Goal: Task Accomplishment & Management: Use online tool/utility

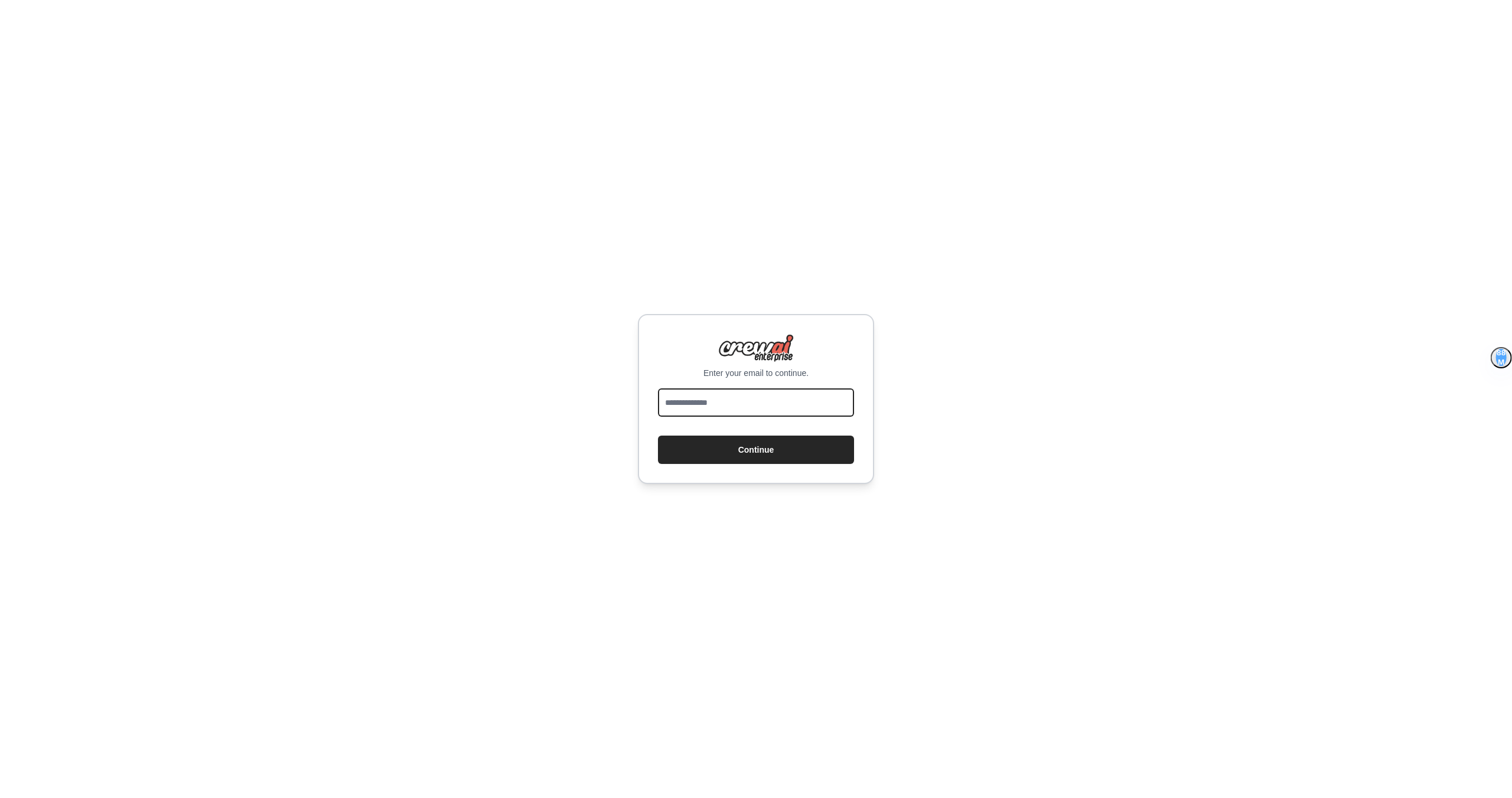
click at [694, 394] on input "email" at bounding box center [756, 403] width 196 height 29
type input "**********"
click at [658, 436] on button "Continue" at bounding box center [756, 450] width 196 height 29
click at [759, 451] on button "Continue" at bounding box center [756, 450] width 196 height 29
click at [729, 401] on input "email" at bounding box center [756, 403] width 196 height 29
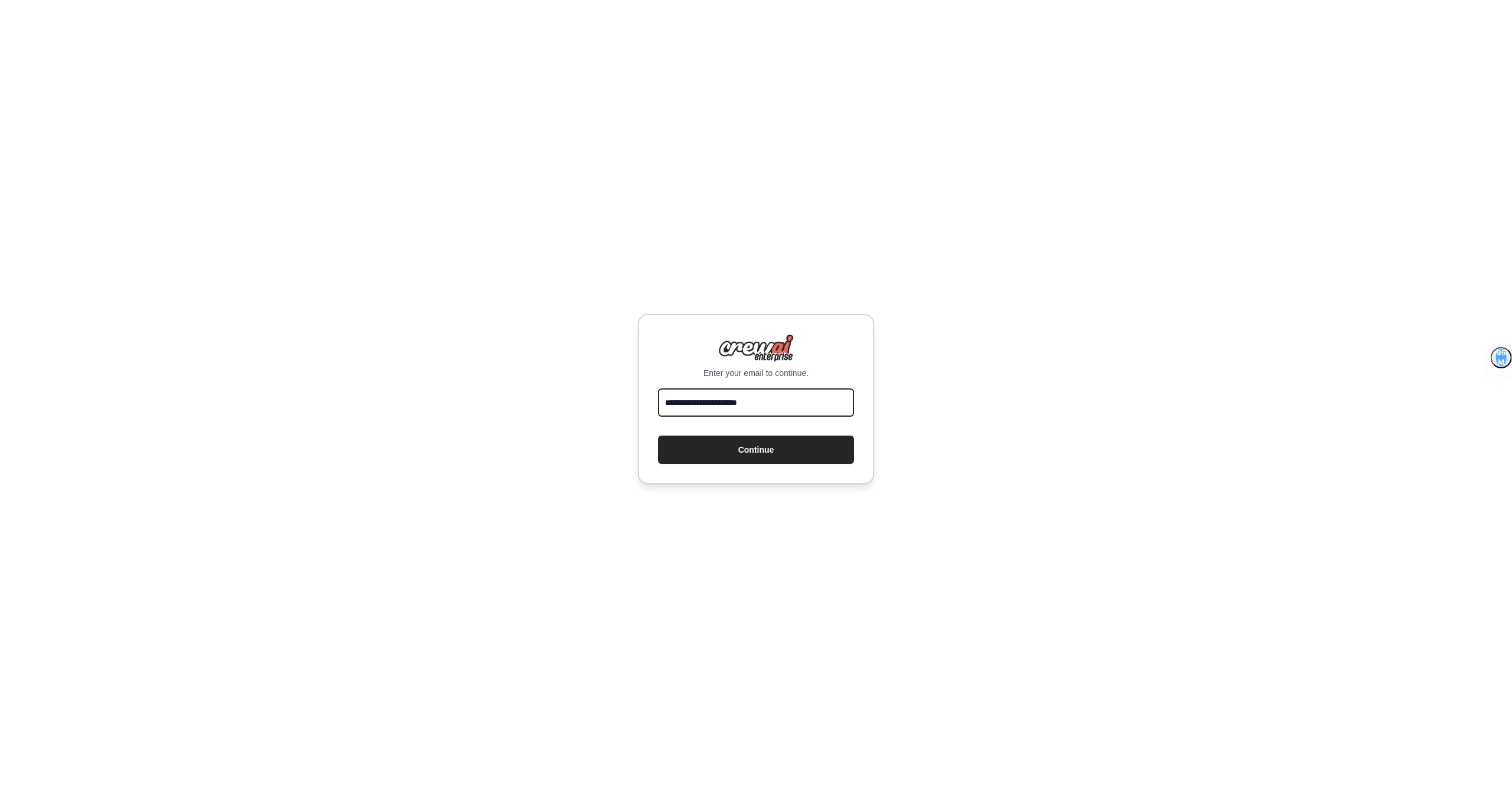
type input "**********"
click at [658, 436] on button "Continue" at bounding box center [756, 450] width 196 height 29
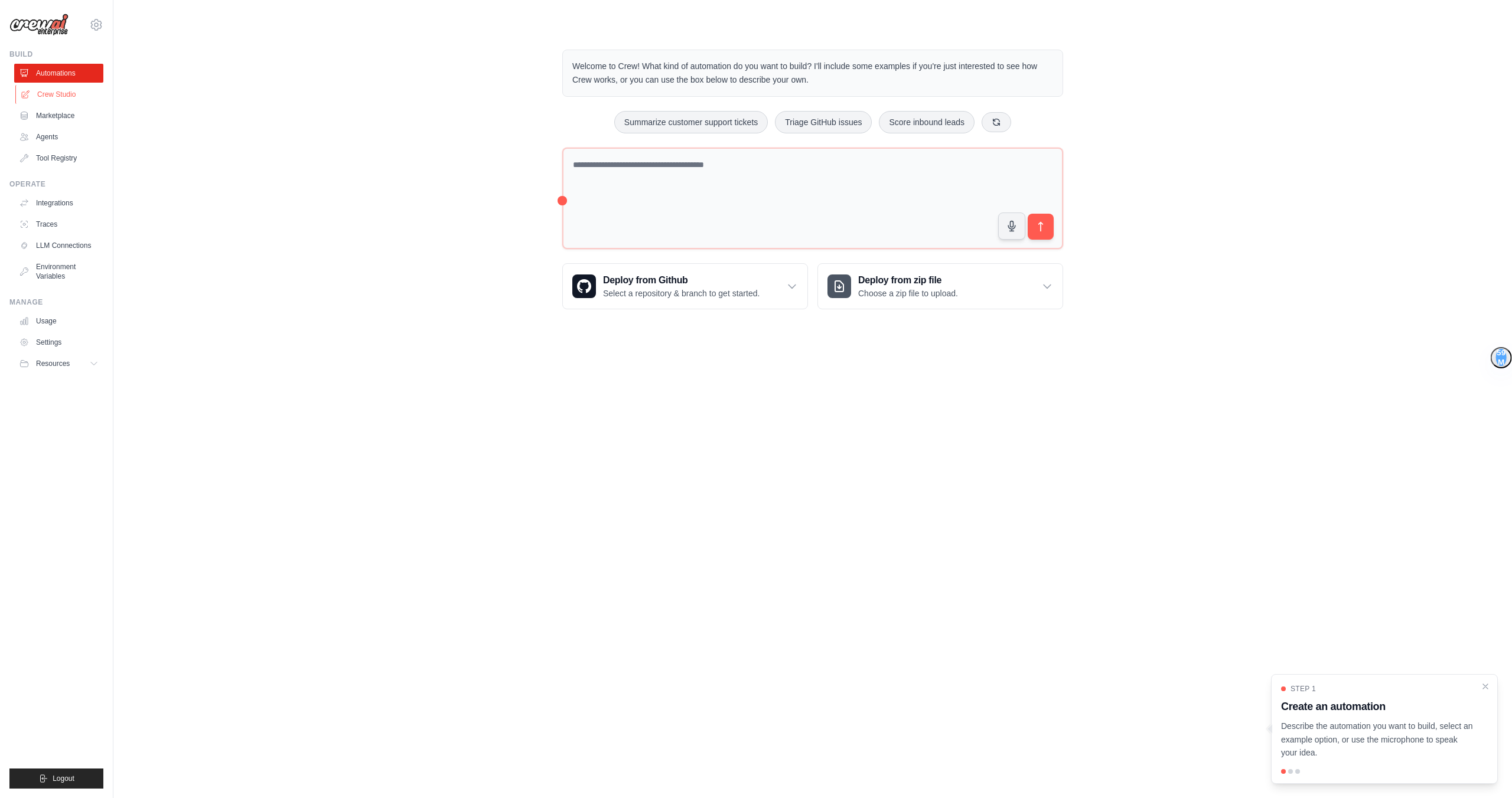
click at [71, 99] on link "Crew Studio" at bounding box center [60, 94] width 89 height 19
click at [382, 188] on div "Welcome to Crew! What kind of automation do you want to build? I'll include som…" at bounding box center [813, 180] width 1361 height 298
click at [46, 96] on link "Crew Studio" at bounding box center [60, 94] width 89 height 19
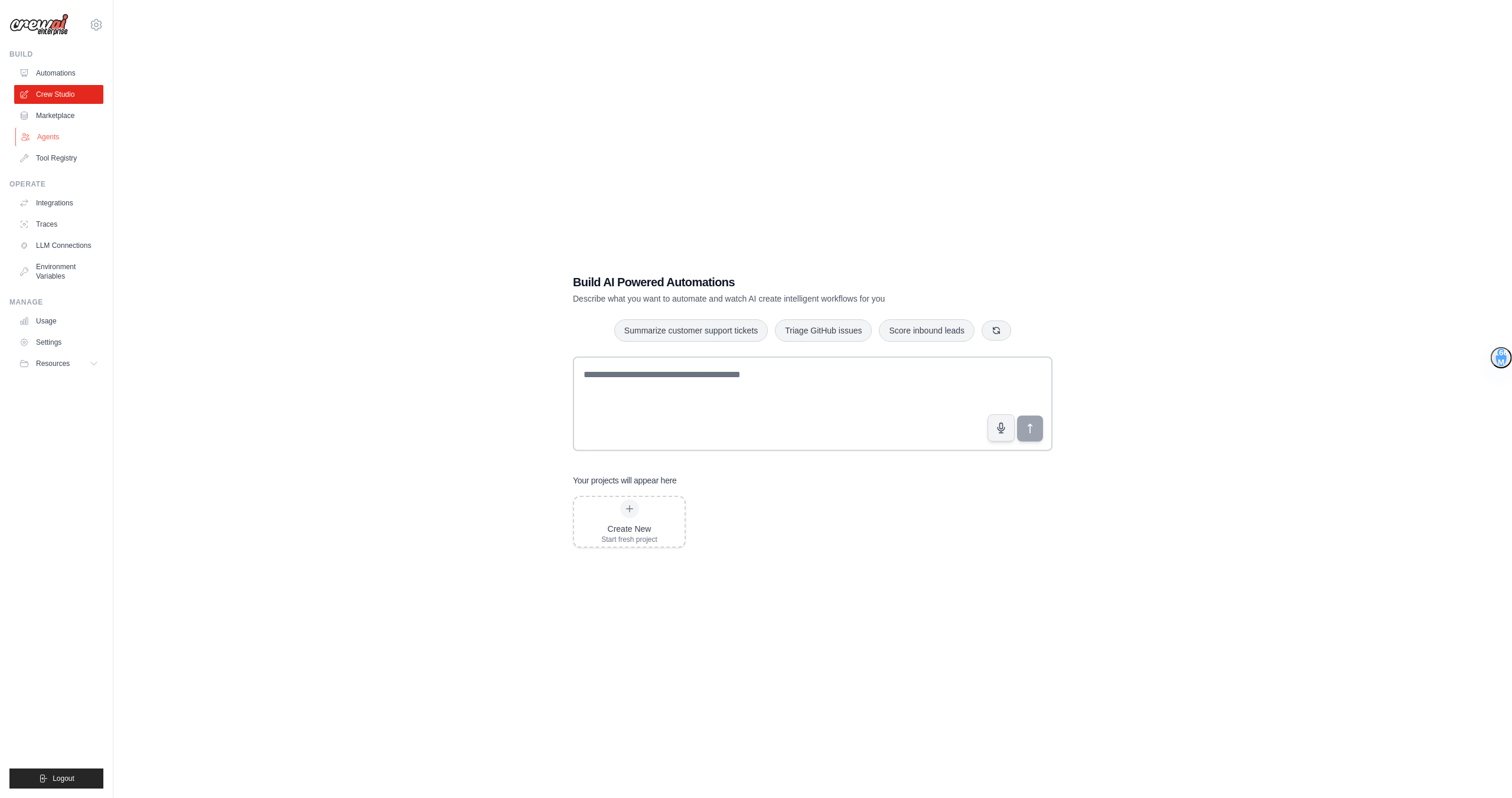
click at [55, 131] on link "Agents" at bounding box center [60, 137] width 89 height 19
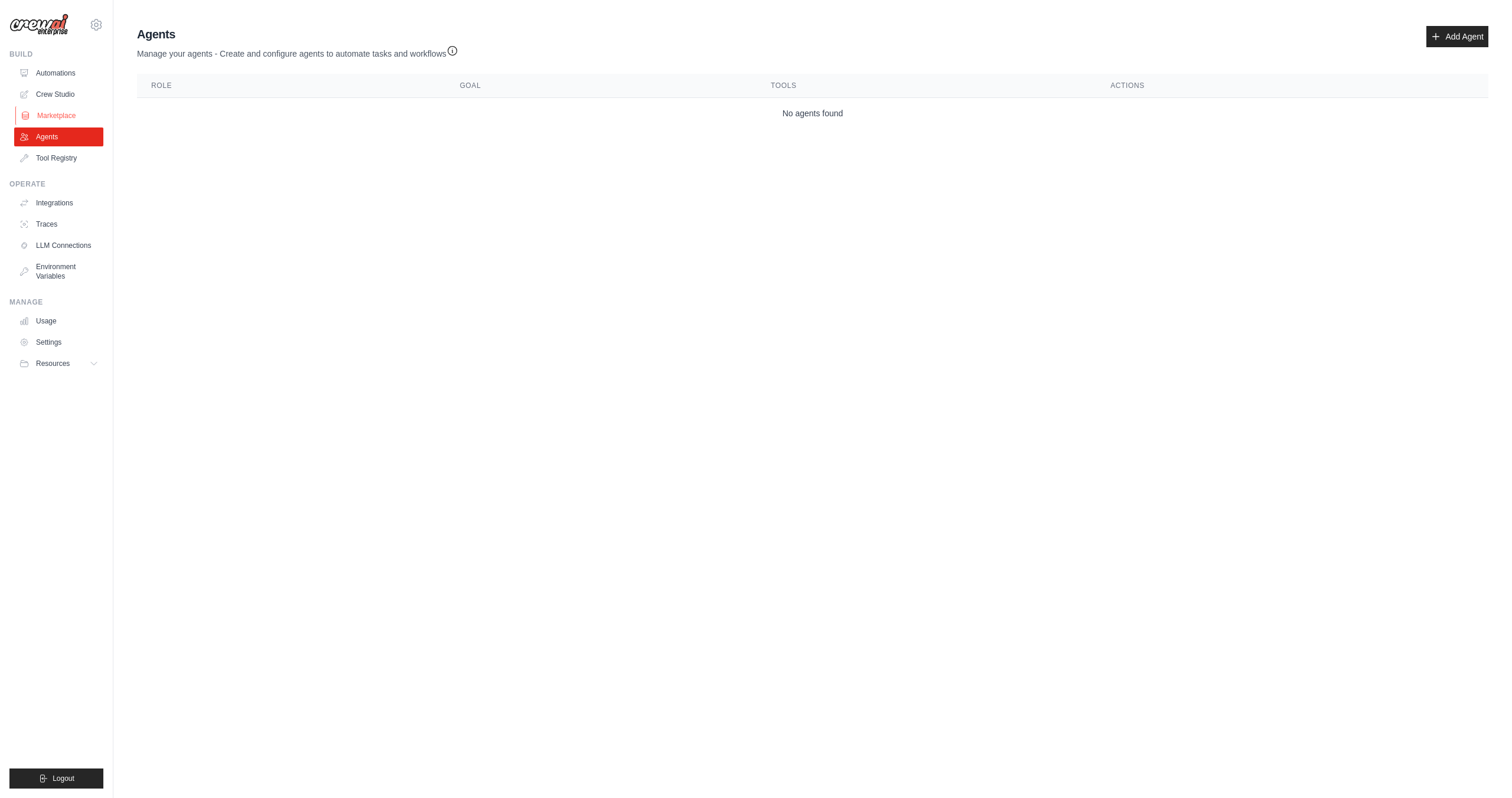
click at [54, 115] on link "Marketplace" at bounding box center [60, 116] width 89 height 19
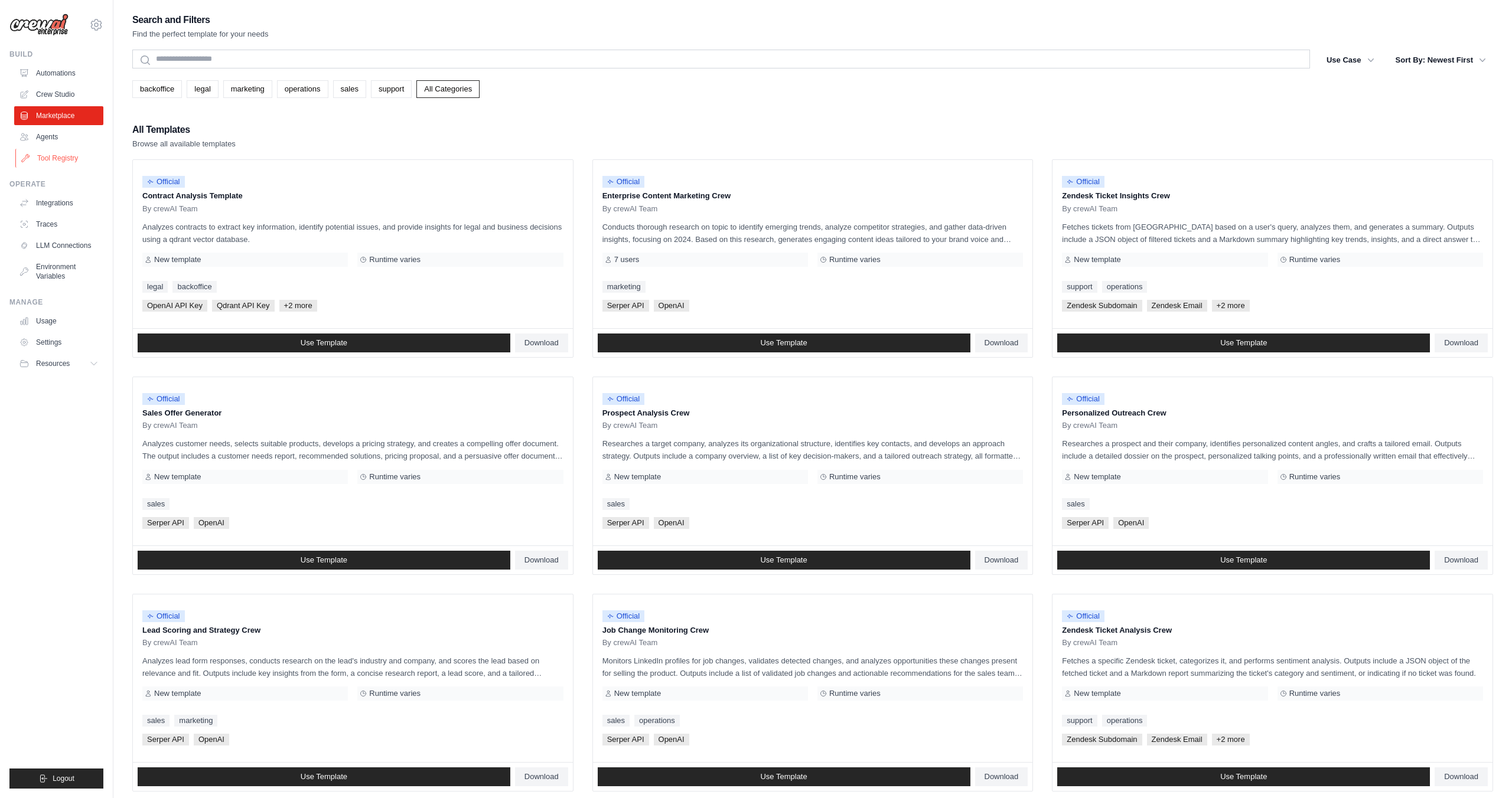
click at [69, 149] on link "Tool Registry" at bounding box center [60, 158] width 89 height 19
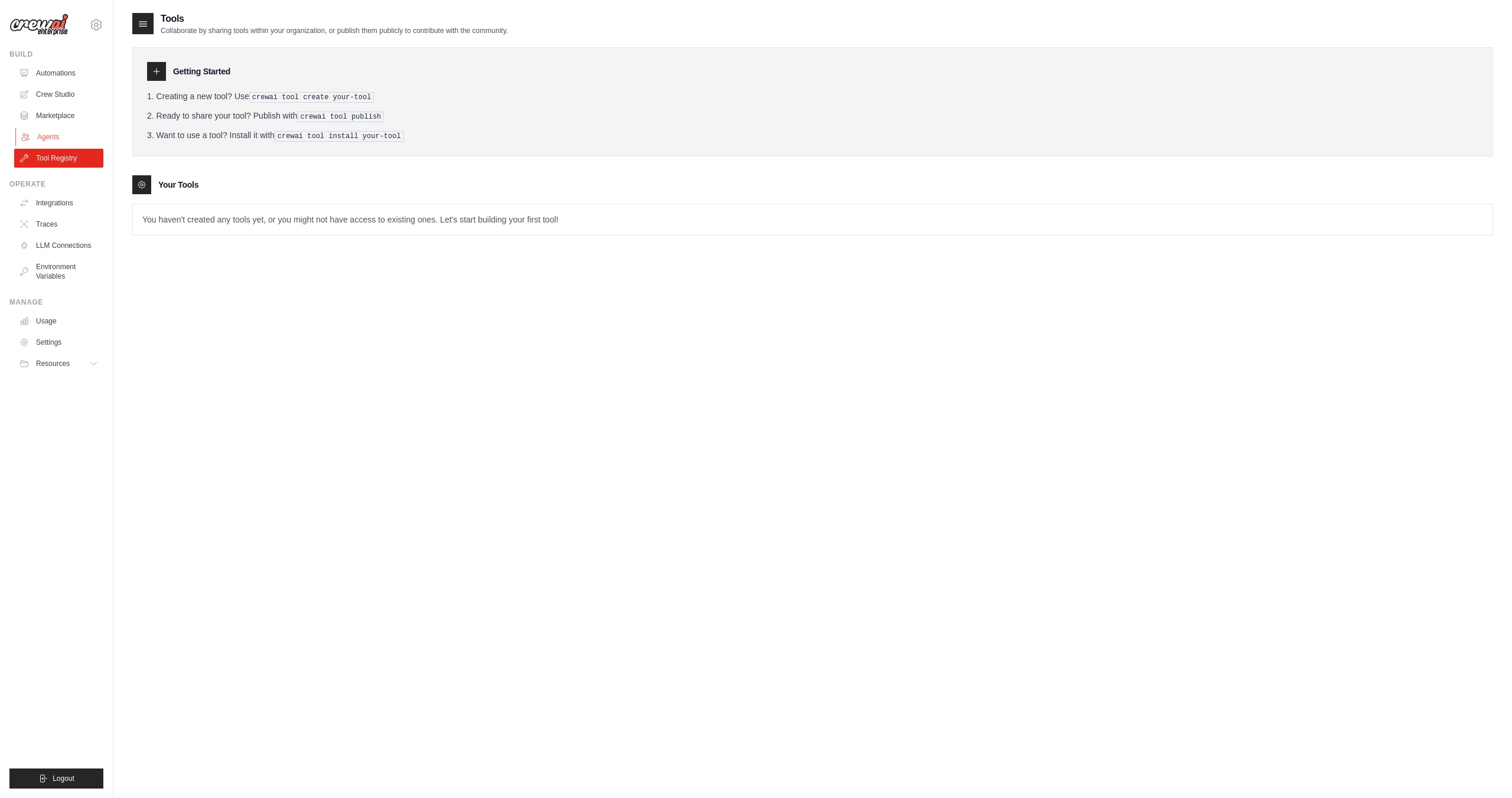
click at [59, 137] on link "Agents" at bounding box center [60, 137] width 89 height 19
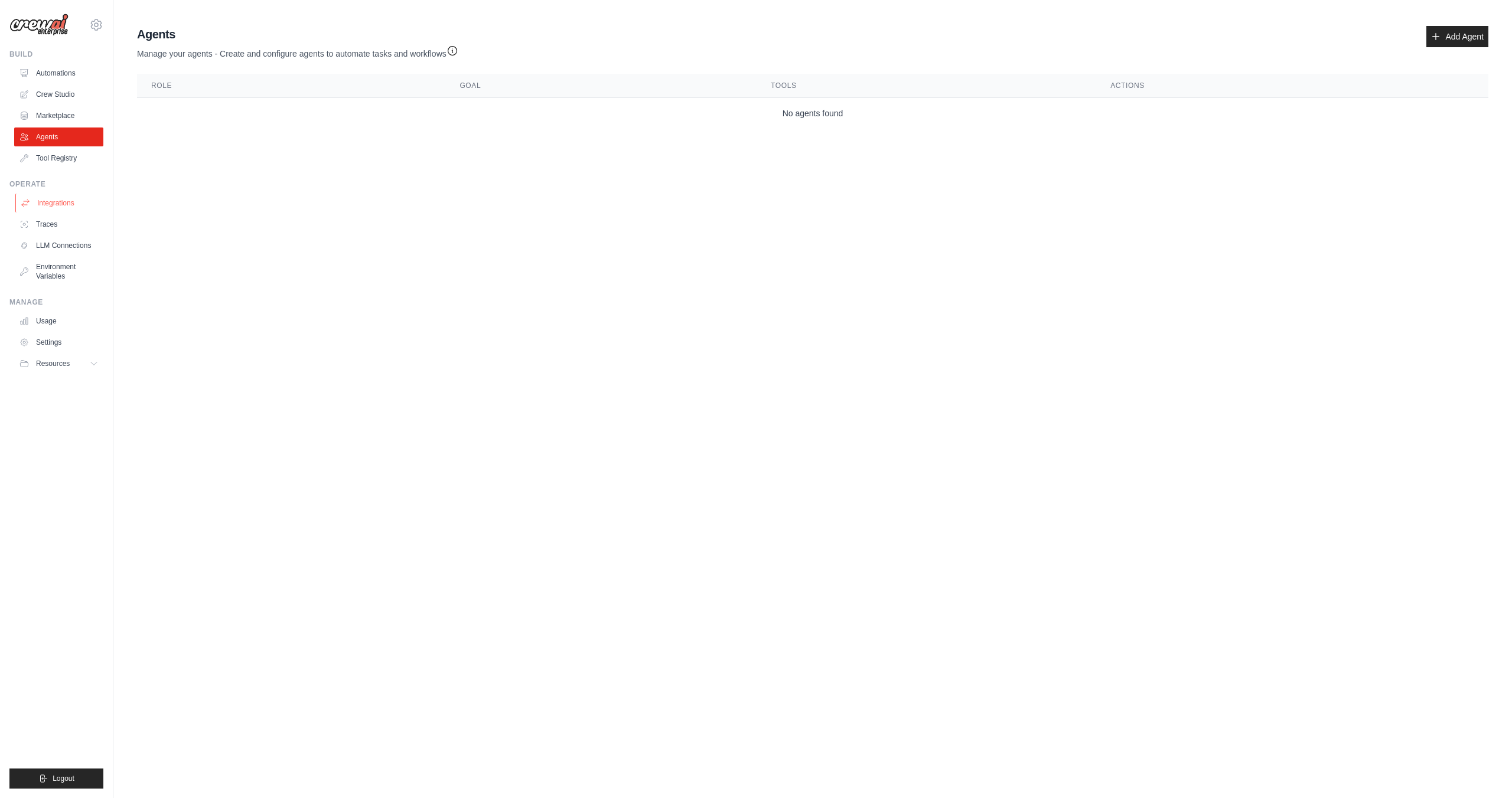
click at [58, 200] on link "Integrations" at bounding box center [60, 203] width 89 height 19
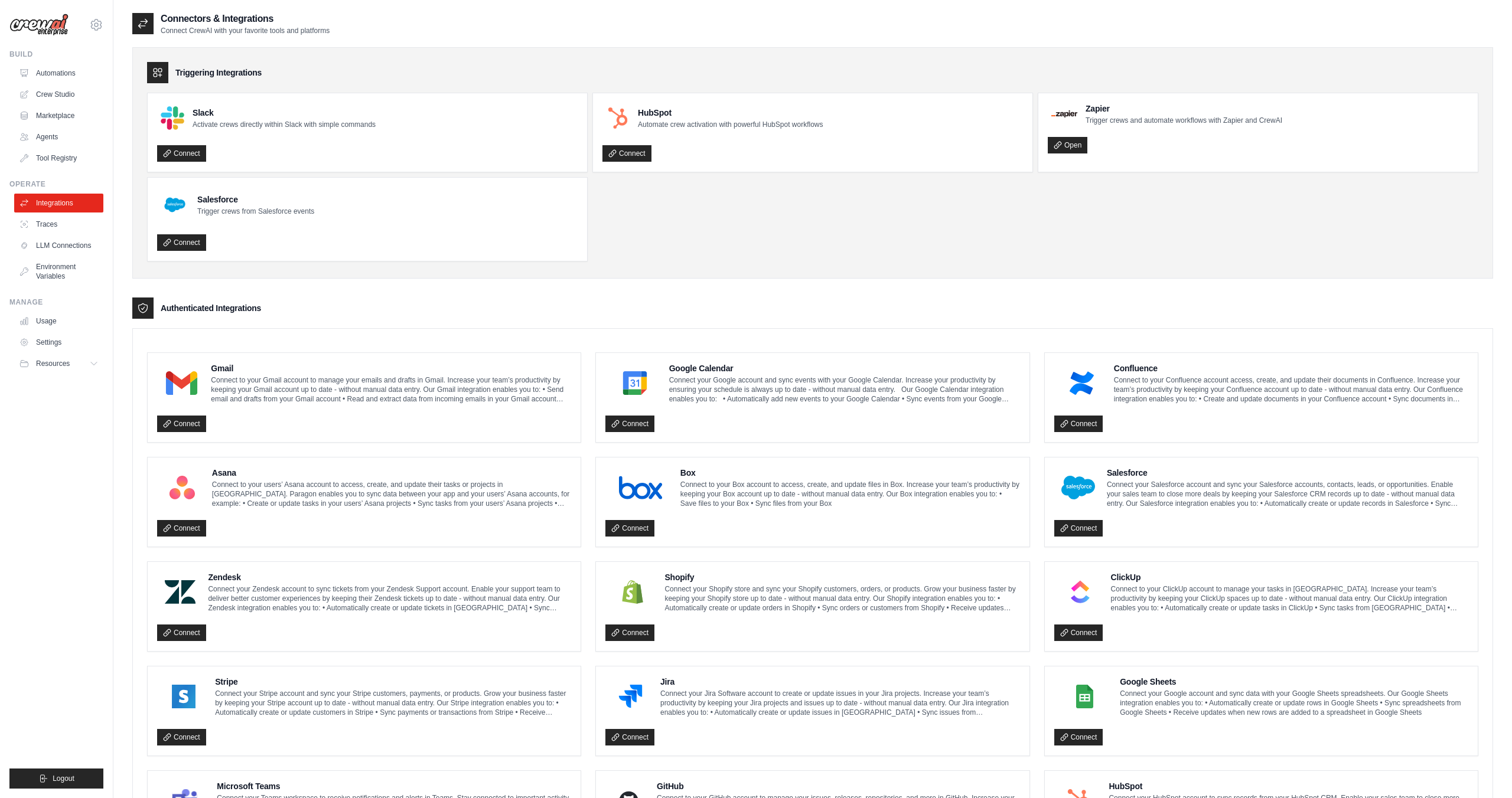
click at [59, 222] on link "Traces" at bounding box center [59, 224] width 89 height 19
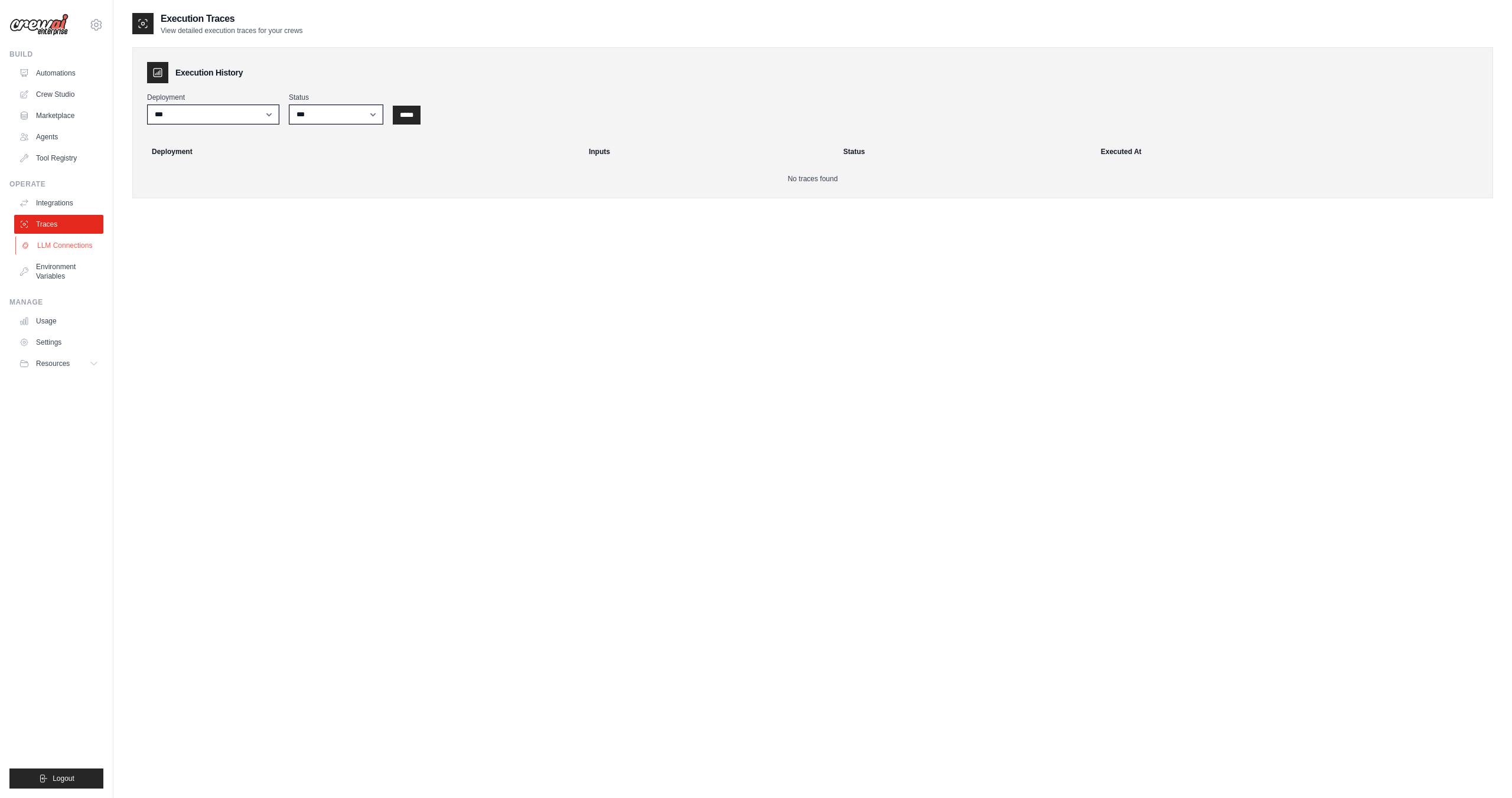
click at [61, 253] on link "LLM Connections" at bounding box center [60, 245] width 89 height 19
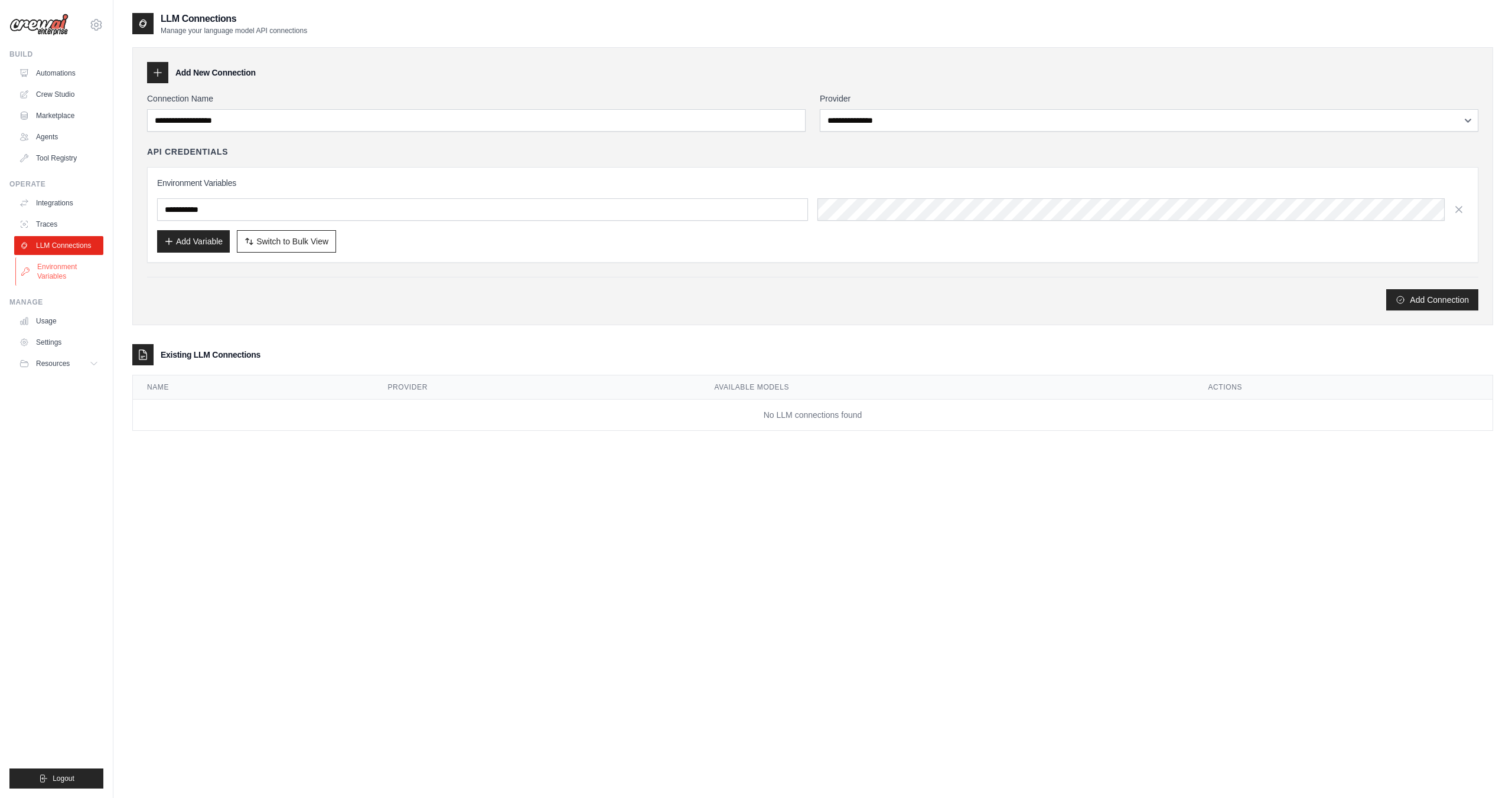
click at [58, 269] on link "Environment Variables" at bounding box center [60, 272] width 89 height 29
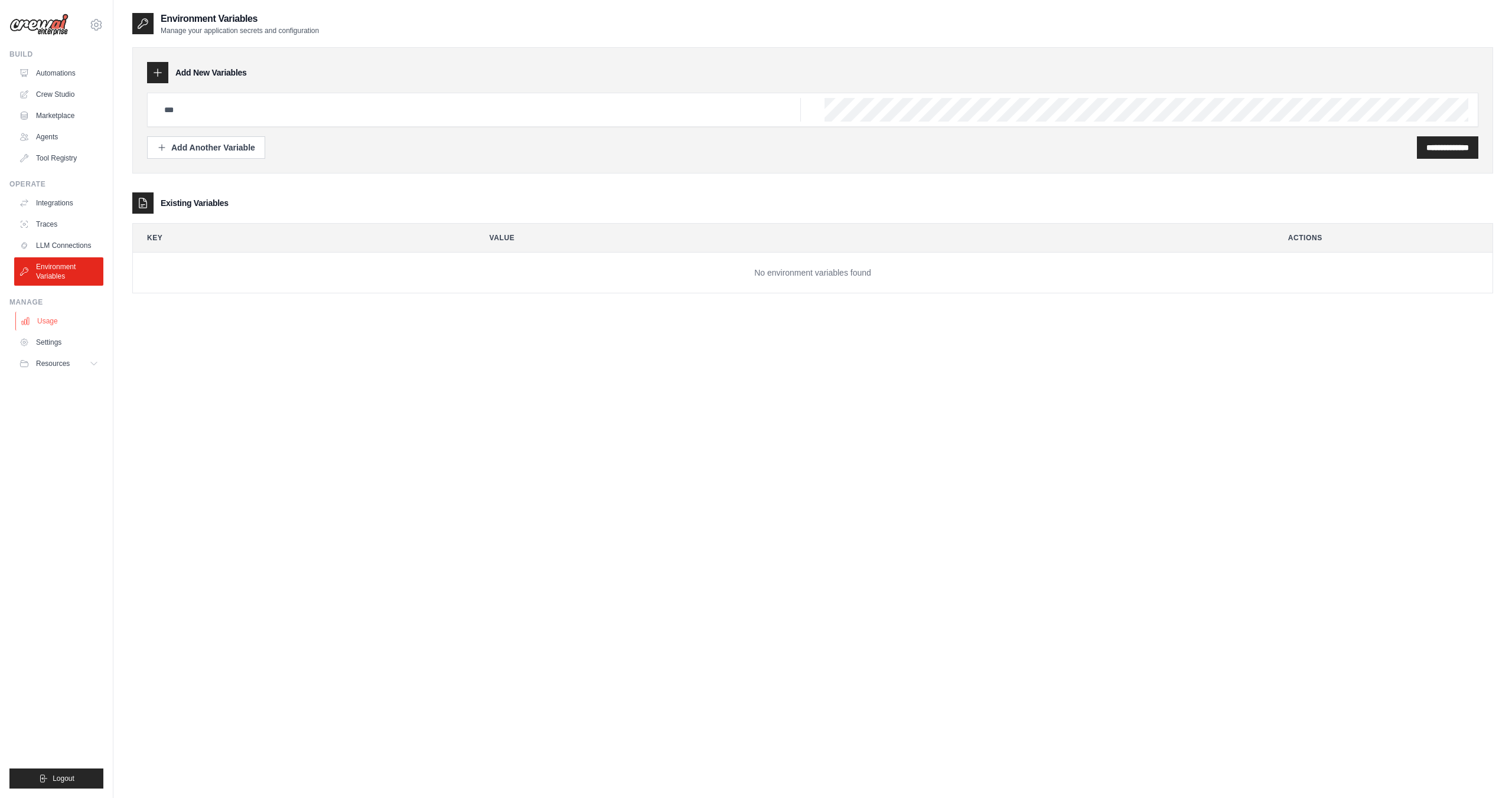
click at [57, 315] on link "Usage" at bounding box center [60, 321] width 89 height 19
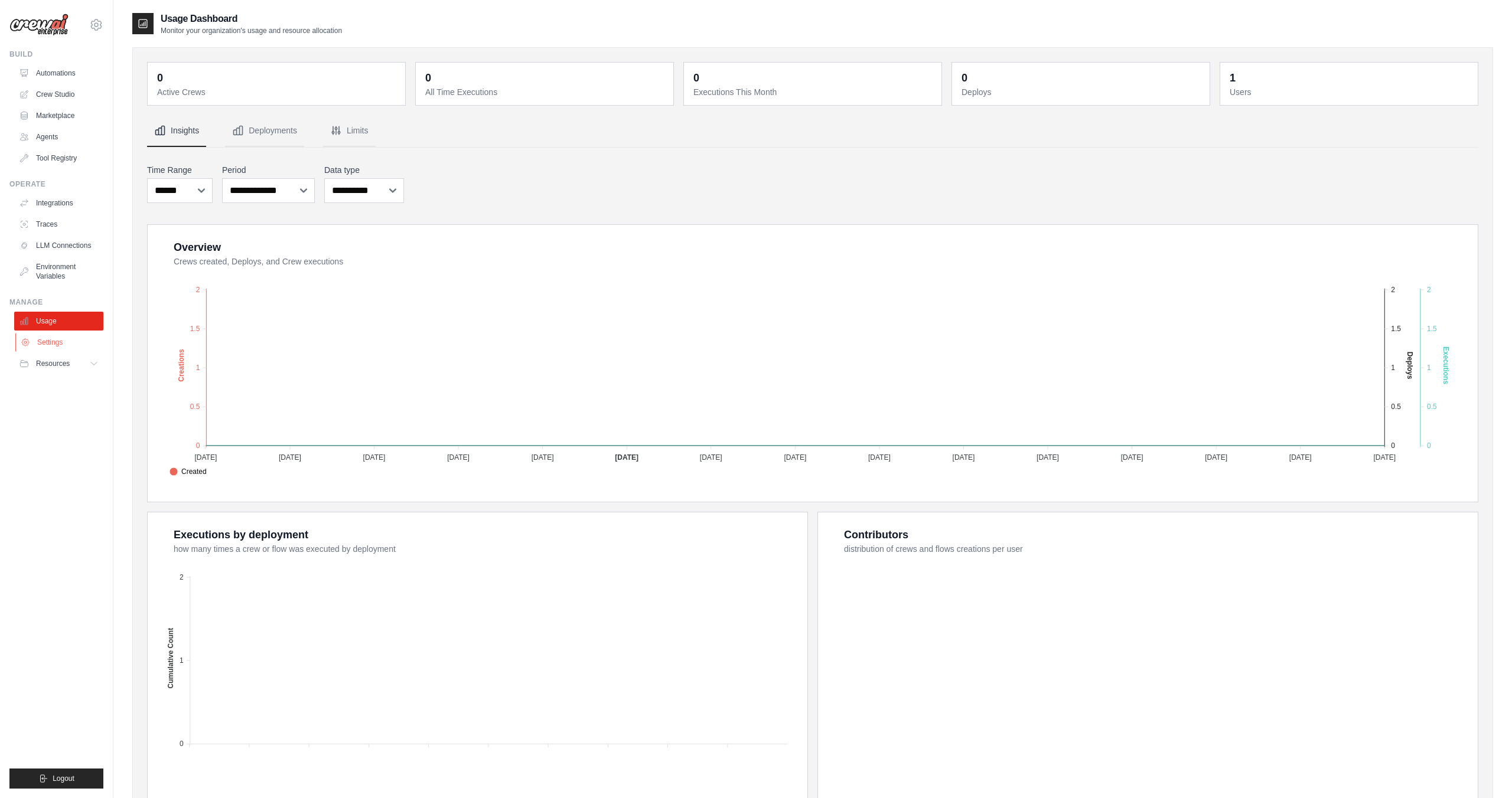
click at [50, 340] on link "Settings" at bounding box center [60, 342] width 89 height 19
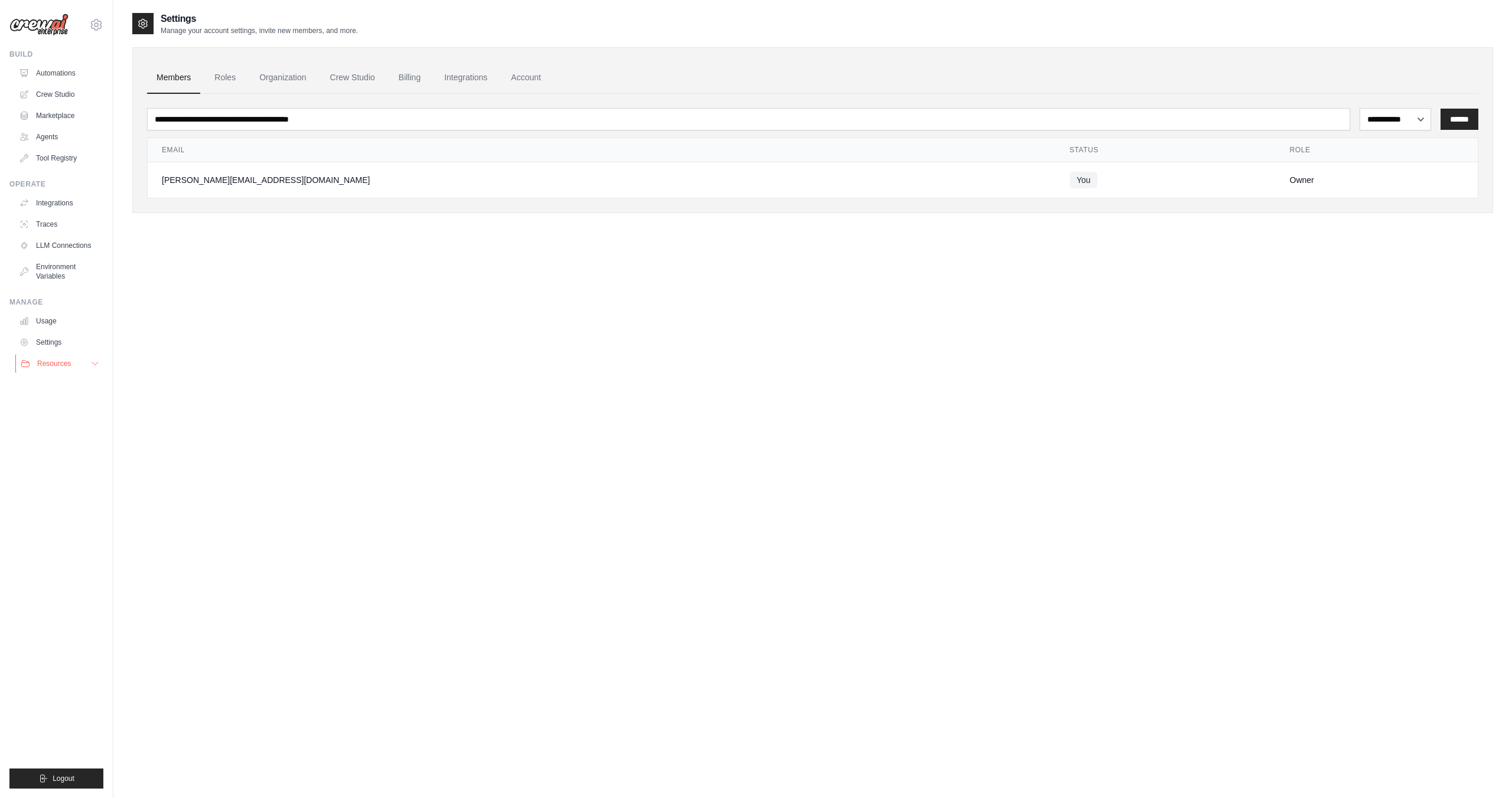
click at [43, 360] on span "Resources" at bounding box center [54, 363] width 34 height 9
click at [55, 66] on link "Automations" at bounding box center [60, 73] width 89 height 19
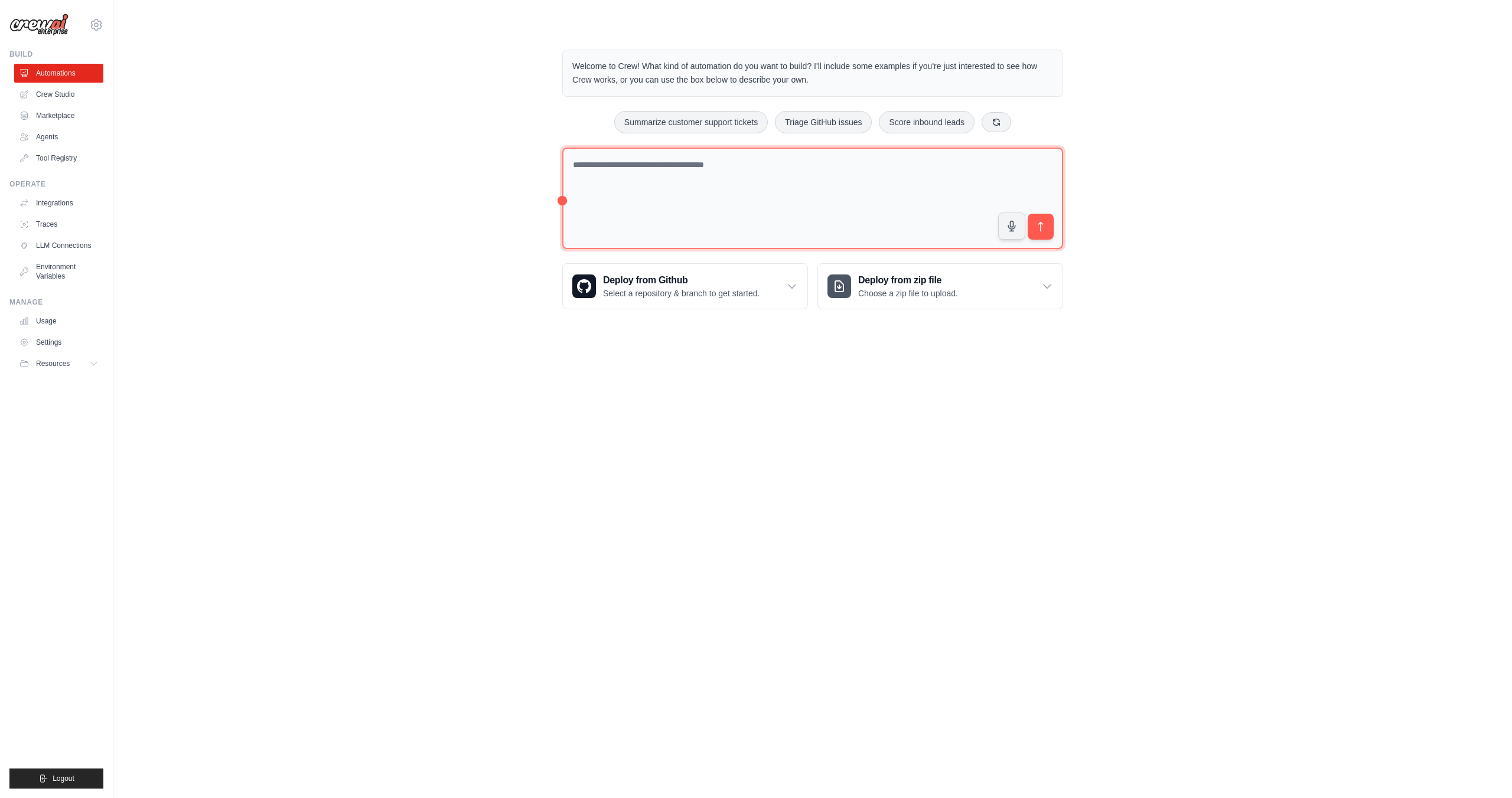
click at [548, 199] on div "Welcome to Crew! What kind of automation do you want to build? I'll include som…" at bounding box center [813, 180] width 529 height 298
click at [599, 175] on textarea at bounding box center [813, 199] width 501 height 102
drag, startPoint x: 599, startPoint y: 175, endPoint x: 929, endPoint y: 169, distance: 330.1
click at [599, 175] on textarea at bounding box center [813, 199] width 501 height 102
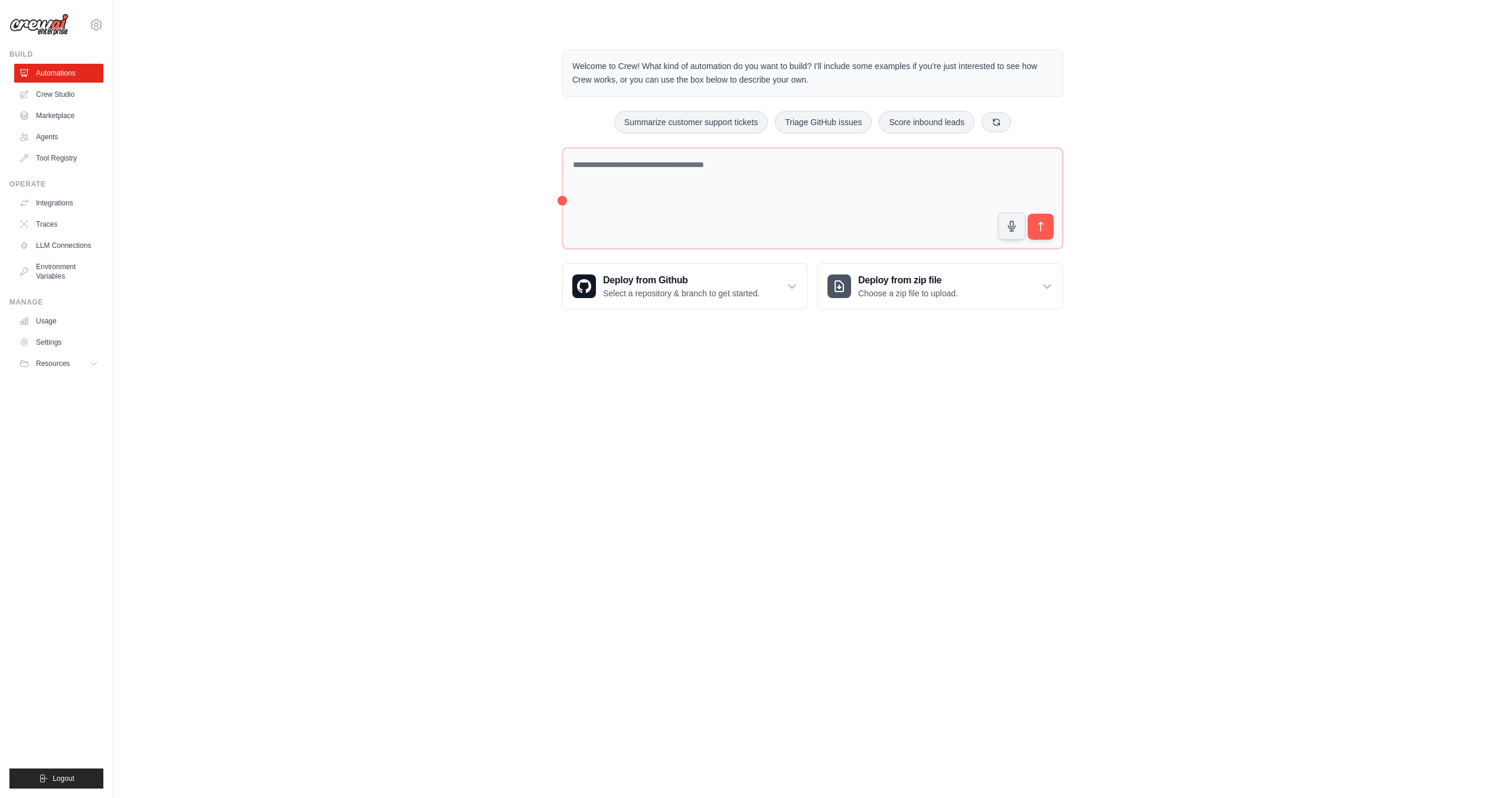
drag, startPoint x: 1356, startPoint y: 132, endPoint x: 1343, endPoint y: 138, distance: 14.3
click at [1356, 132] on div "Welcome to Crew! What kind of automation do you want to build? I'll include som…" at bounding box center [813, 180] width 1361 height 298
click at [1157, 272] on div "Welcome to Crew! What kind of automation do you want to build? I'll include som…" at bounding box center [813, 180] width 1361 height 298
